Goal: Task Accomplishment & Management: Manage account settings

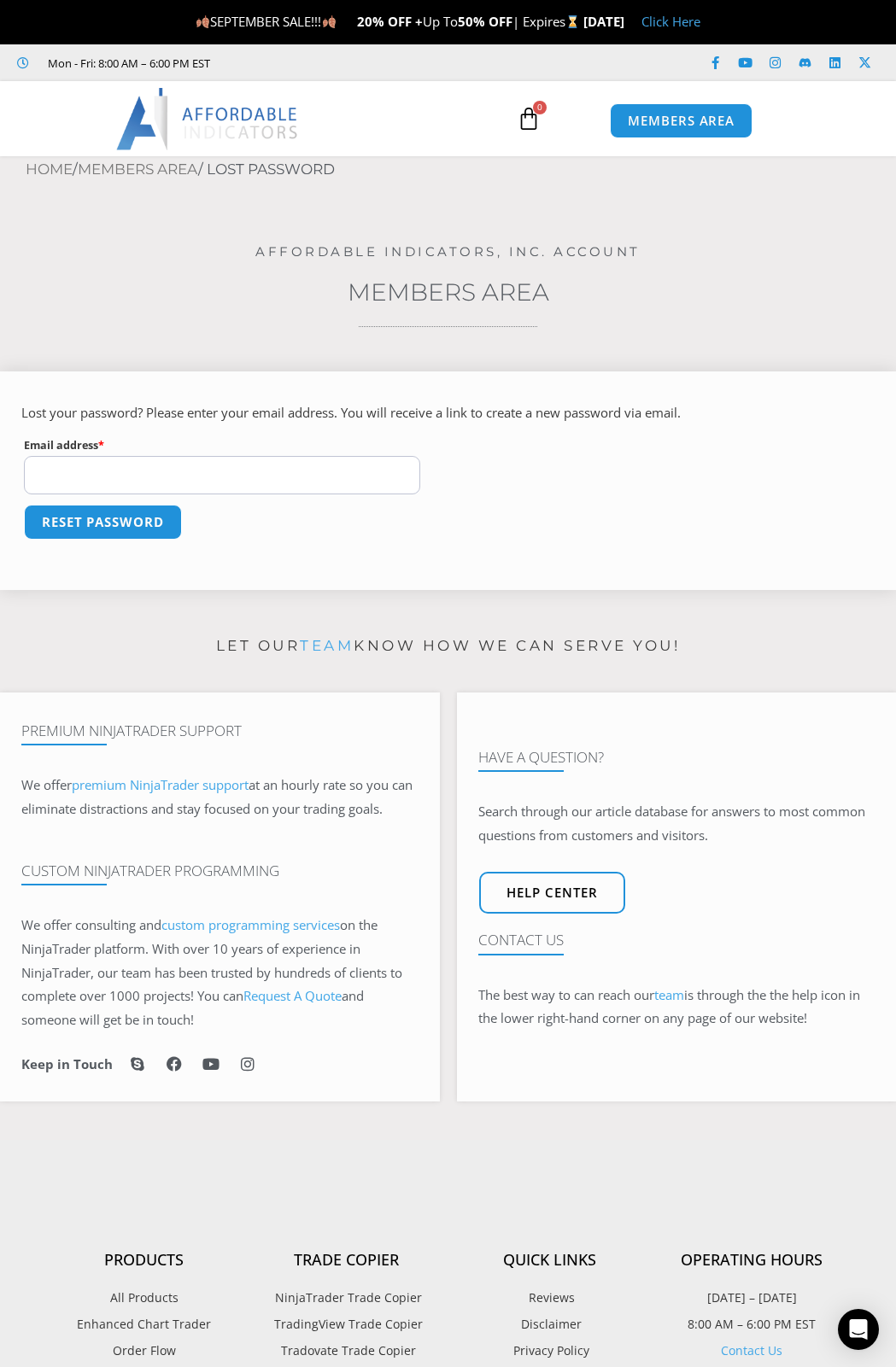
click at [313, 496] on p "Email address * Required" at bounding box center [222, 464] width 402 height 65
click at [309, 476] on input "Email address * Required" at bounding box center [222, 475] width 396 height 38
type input "**********"
click at [152, 515] on button "Reset password" at bounding box center [103, 522] width 165 height 36
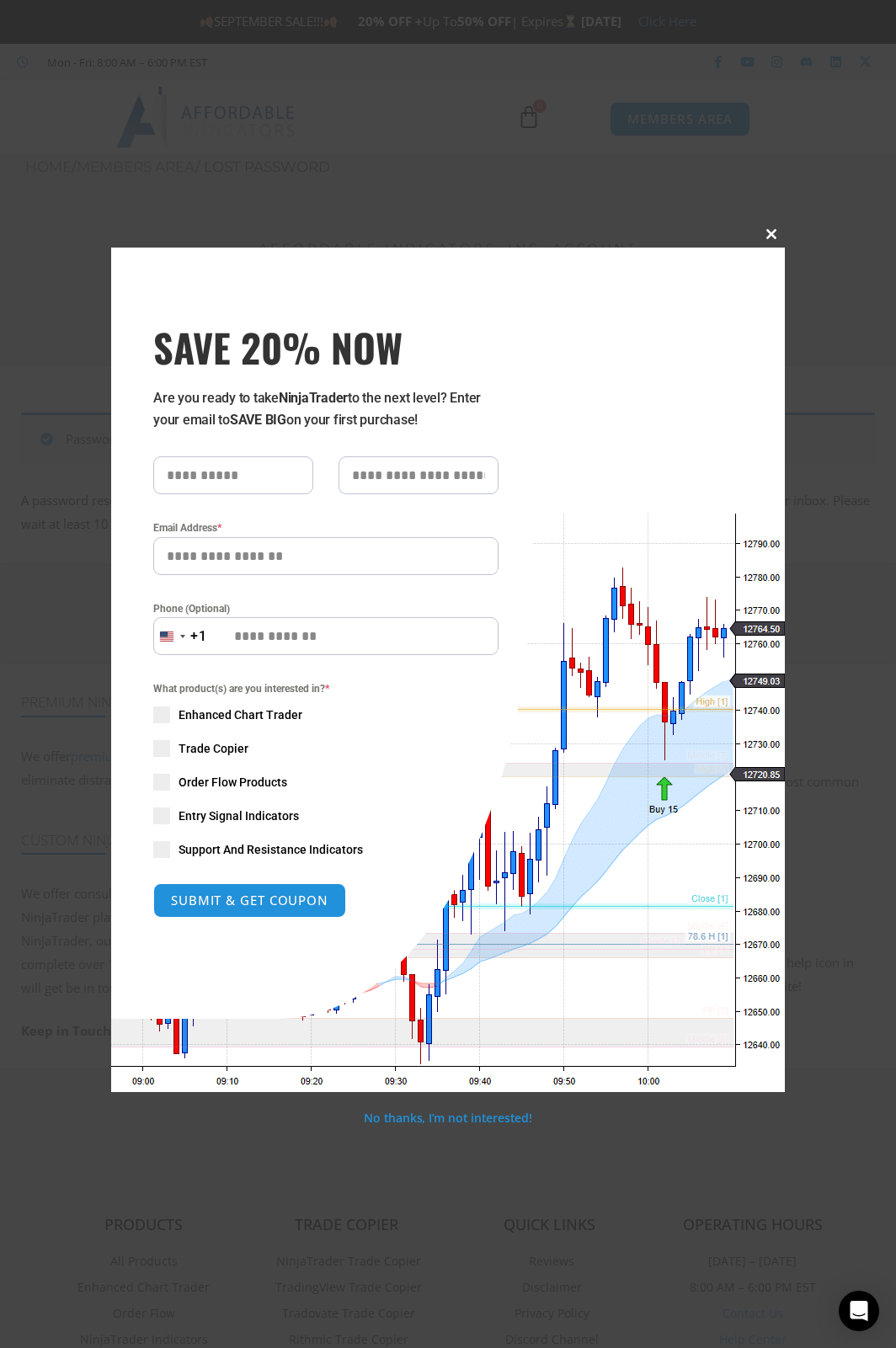
click at [765, 234] on span at bounding box center [771, 234] width 27 height 10
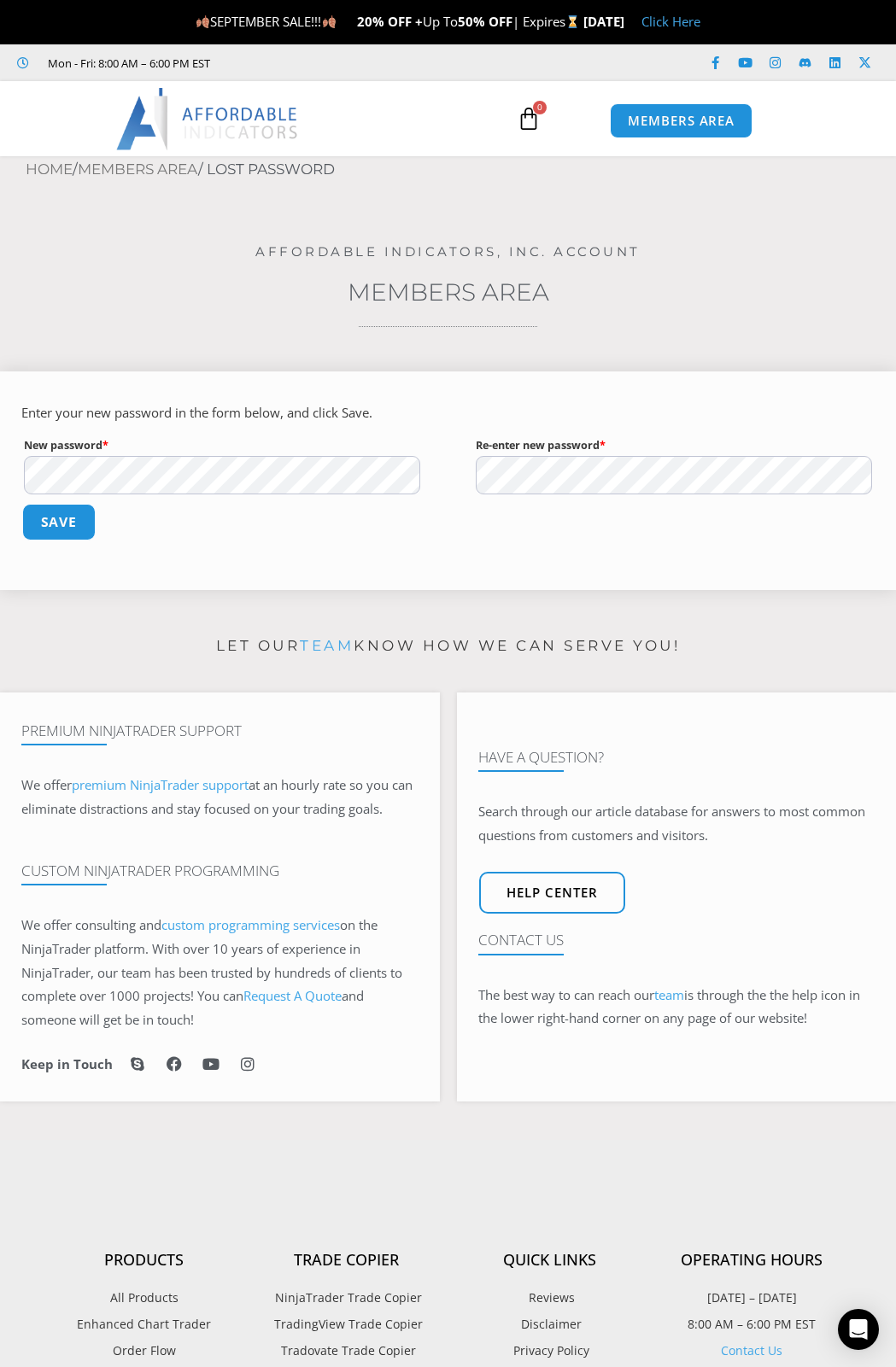
click at [87, 531] on button "Save" at bounding box center [58, 522] width 74 height 36
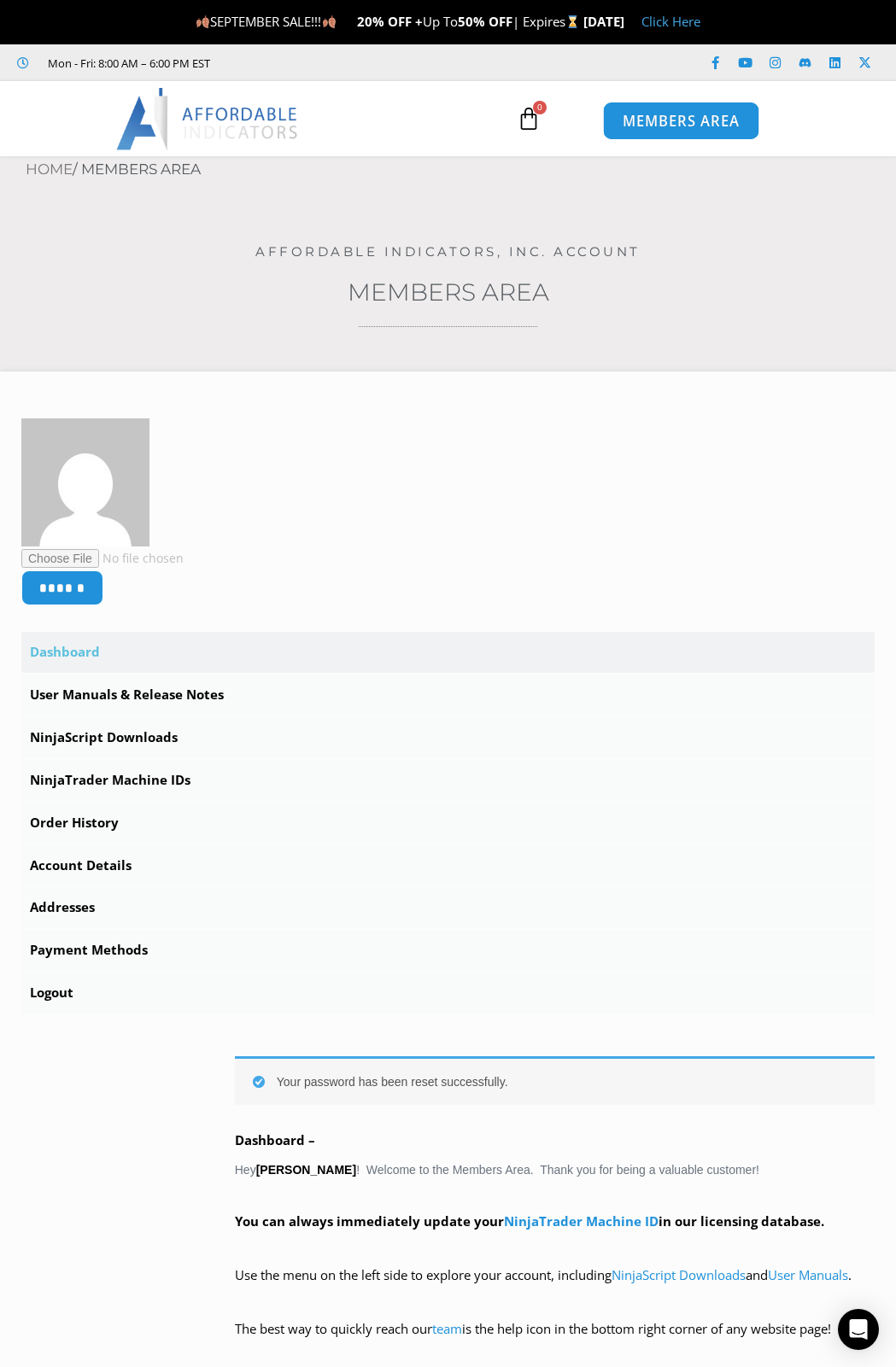
click at [688, 120] on span "MEMBERS AREA" at bounding box center [681, 122] width 117 height 15
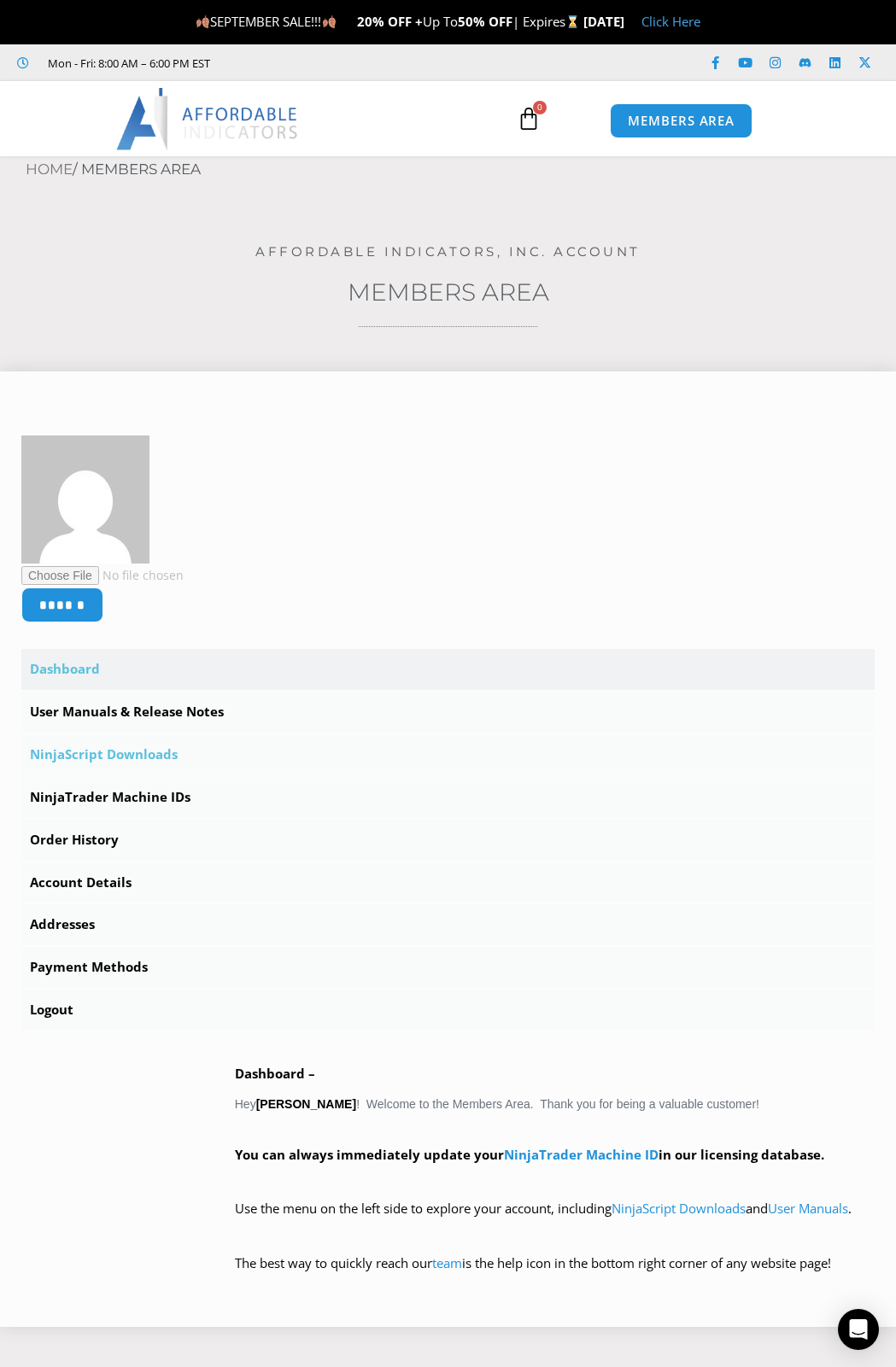
click at [164, 759] on link "NinjaScript Downloads" at bounding box center [447, 754] width 853 height 41
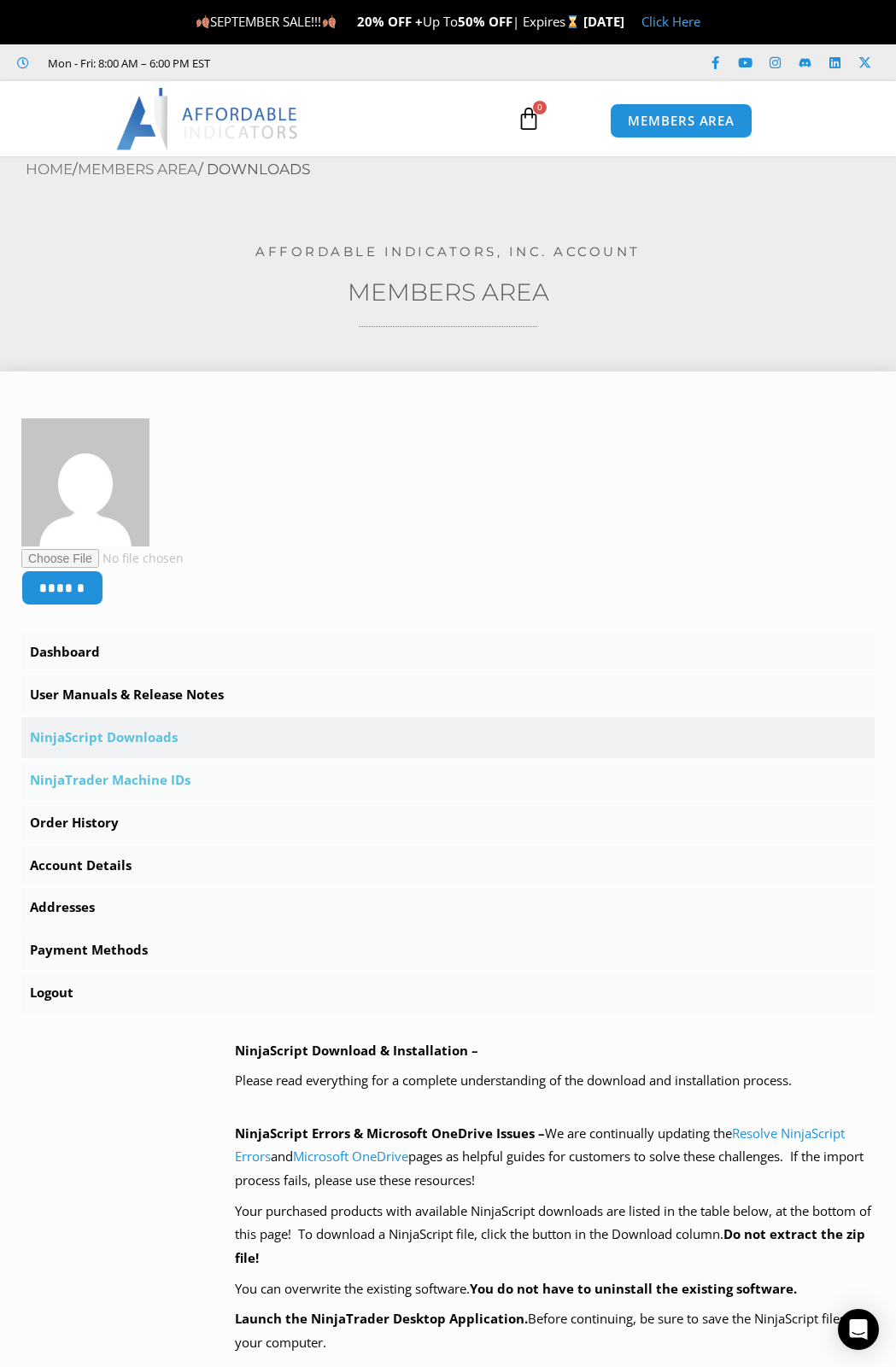
click at [185, 784] on link "NinjaTrader Machine IDs" at bounding box center [447, 780] width 853 height 41
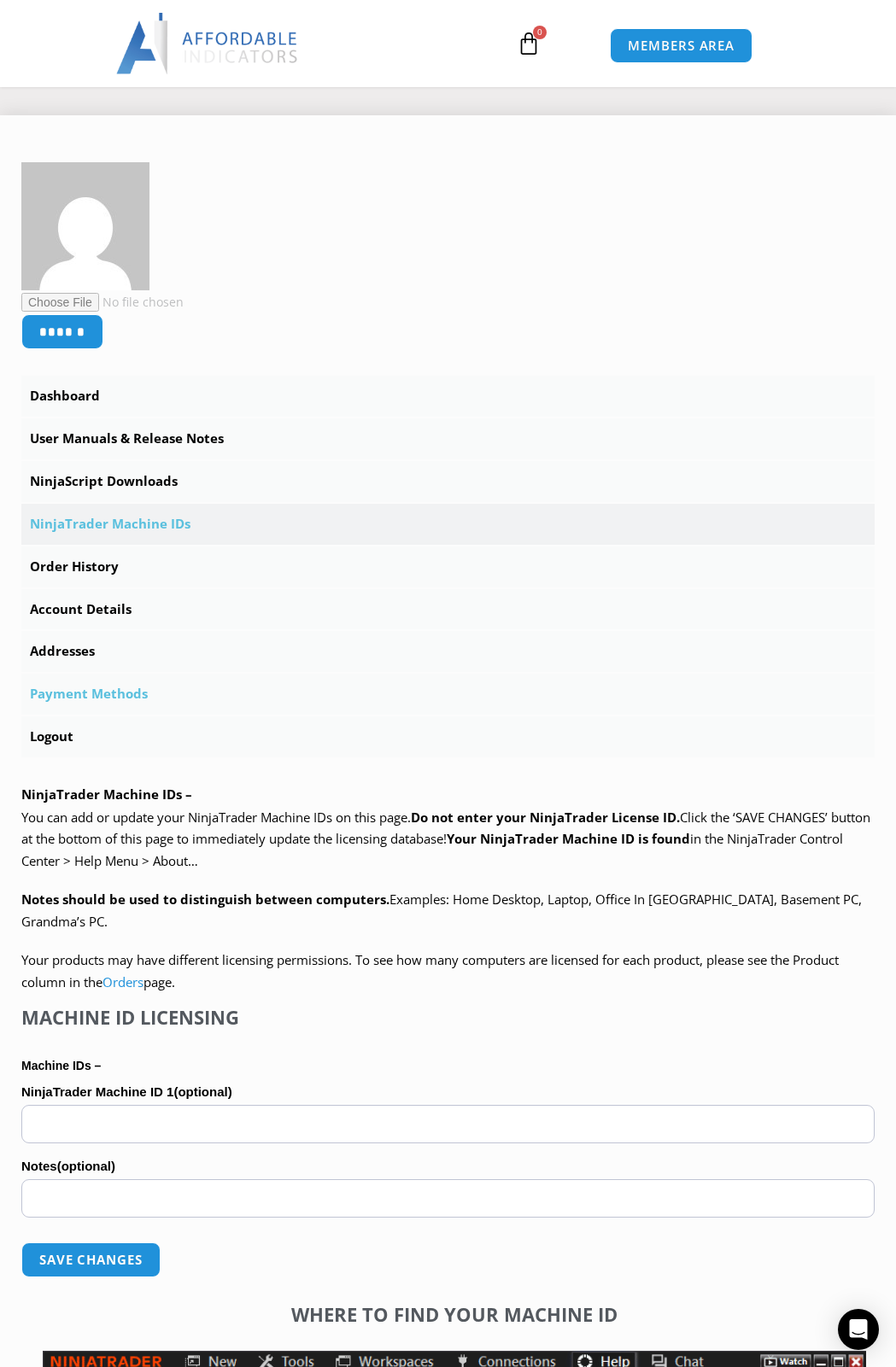
scroll to position [255, 0]
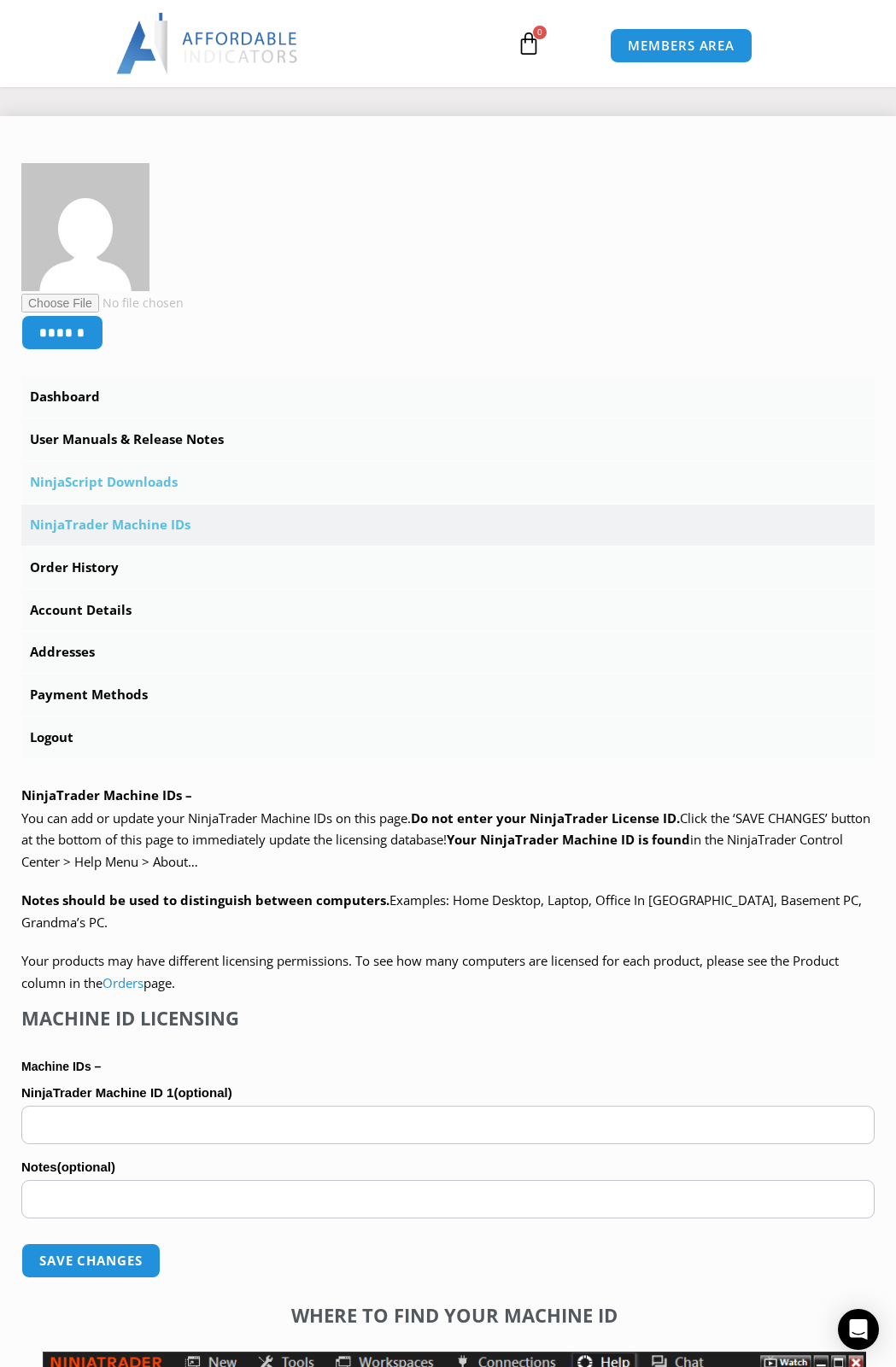
click at [162, 475] on link "NinjaScript Downloads" at bounding box center [447, 482] width 853 height 41
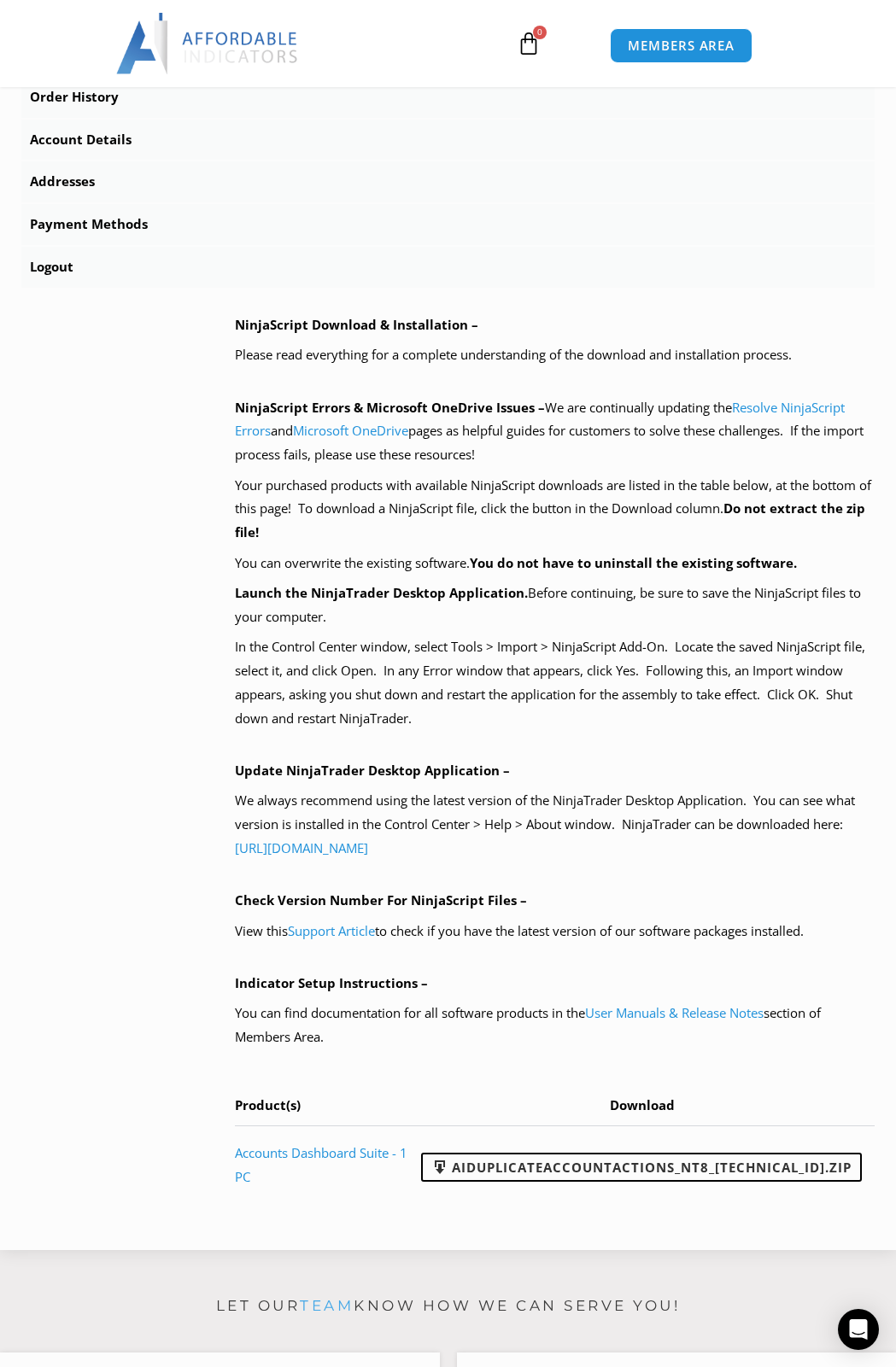
scroll to position [727, 0]
click at [368, 851] on link "[URL][DOMAIN_NAME]" at bounding box center [301, 847] width 134 height 17
